Goal: Navigation & Orientation: Find specific page/section

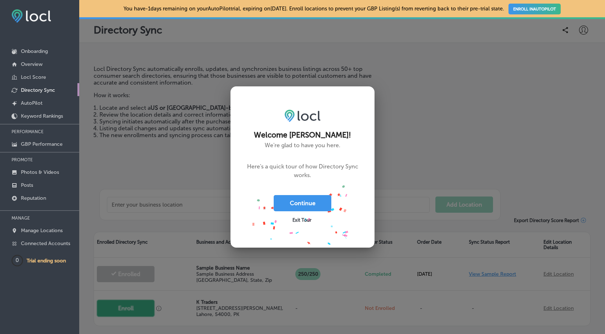
click at [302, 222] on span "Exit Tour" at bounding box center [302, 220] width 19 height 5
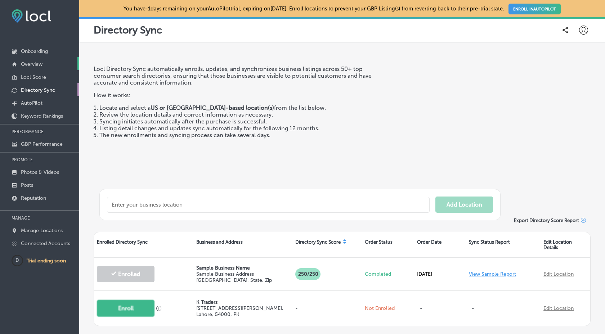
click at [39, 63] on p "Overview" at bounding box center [32, 64] width 22 height 6
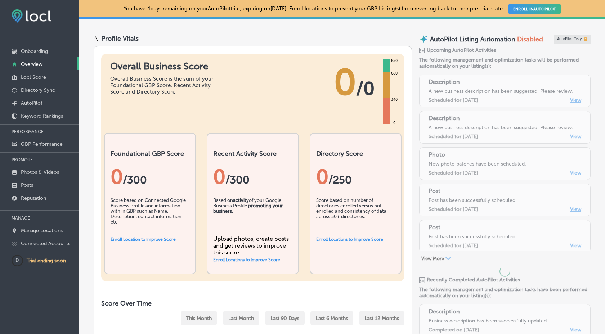
scroll to position [29, 0]
